Goal: Navigation & Orientation: Find specific page/section

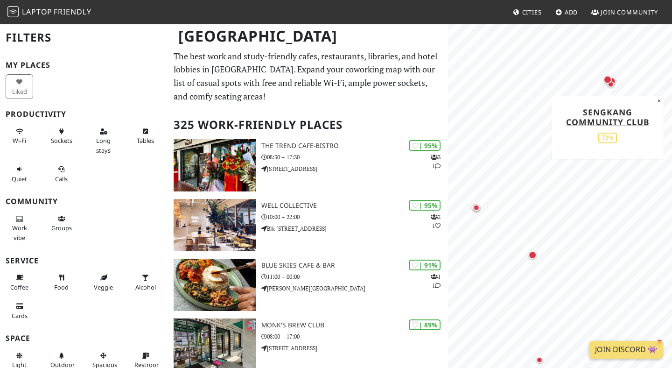
drag, startPoint x: 496, startPoint y: 244, endPoint x: 608, endPoint y: 77, distance: 200.4
click at [608, 77] on div "Map marker" at bounding box center [608, 79] width 8 height 8
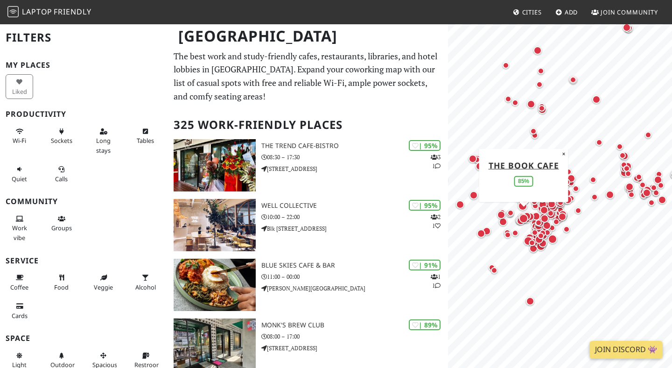
click at [524, 216] on div "Map marker" at bounding box center [523, 218] width 9 height 9
click at [524, 220] on div "Map marker" at bounding box center [523, 218] width 9 height 9
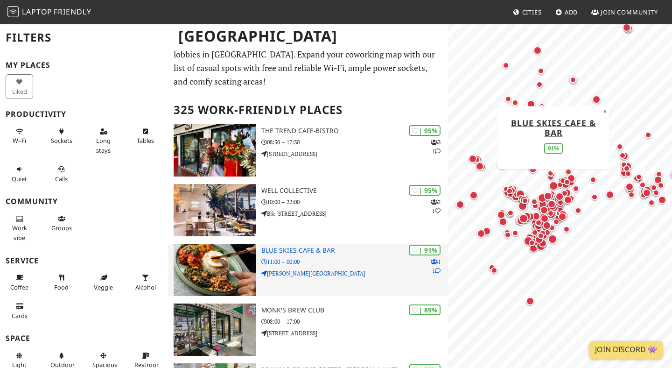
scroll to position [17, 0]
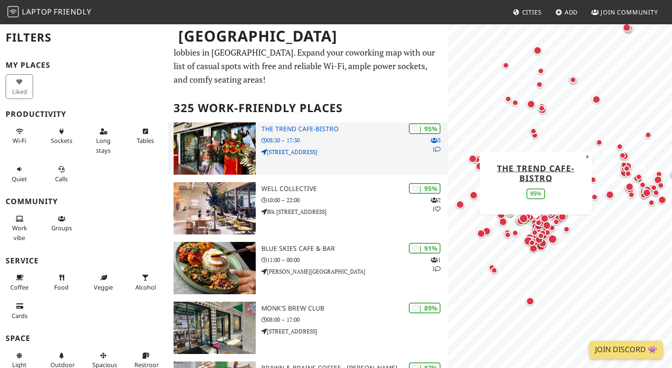
click at [348, 139] on p "08:30 – 17:30" at bounding box center [354, 140] width 187 height 9
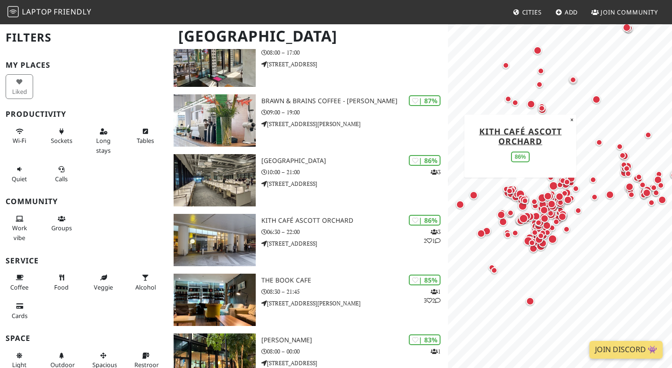
scroll to position [285, 0]
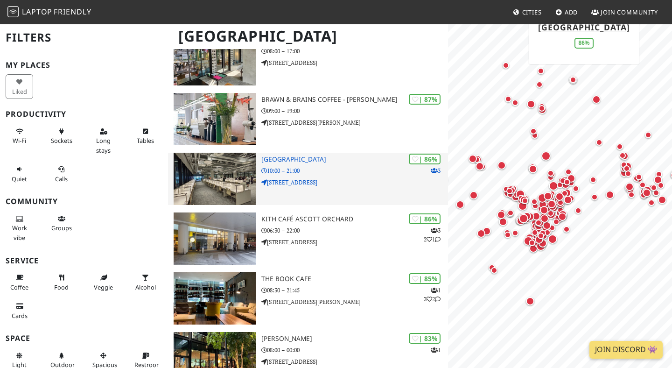
click at [374, 176] on div "| 86% 3 Punggol Regional Library 10:00 – 21:00 1 Punggol Drive One, #01-12" at bounding box center [354, 179] width 187 height 52
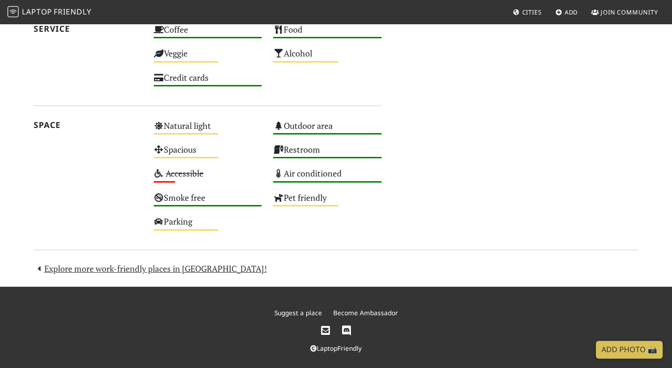
scroll to position [672, 0]
